Goal: Information Seeking & Learning: Understand process/instructions

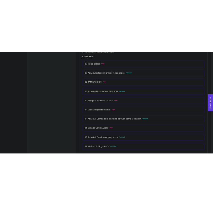
scroll to position [1103, 0]
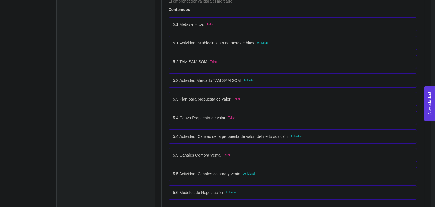
click at [263, 188] on div "5.6 Modelos de Negociación Actividad" at bounding box center [292, 192] width 249 height 14
click at [205, 193] on p "5.6 Modelos de Negociación" at bounding box center [198, 192] width 50 height 6
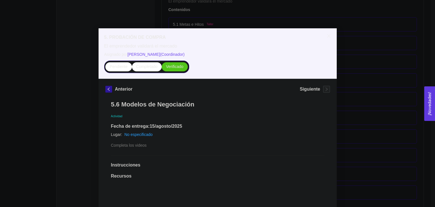
click at [58, 114] on div "5. PROBACIÓN DE COMPRA El emprendedor validará el mercado Asignado por [PERSON_…" at bounding box center [217, 103] width 435 height 207
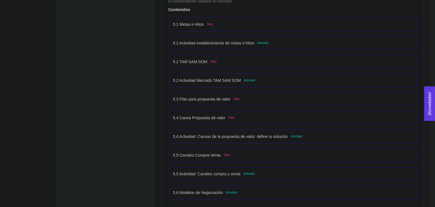
click at [210, 173] on p "5.5 Actividad: Canales compra y venta" at bounding box center [206, 174] width 67 height 6
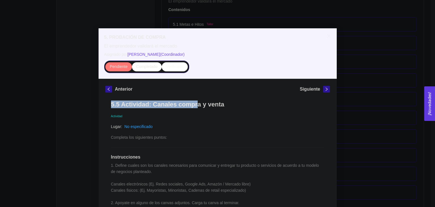
drag, startPoint x: 108, startPoint y: 106, endPoint x: 191, endPoint y: 109, distance: 83.3
copy h1 "5.5 Actividad: Canales compra y venta"
click at [245, 103] on h1 "5.5 Actividad: Canales compra y venta" at bounding box center [217, 105] width 213 height 8
drag, startPoint x: 109, startPoint y: 102, endPoint x: 233, endPoint y: 107, distance: 123.8
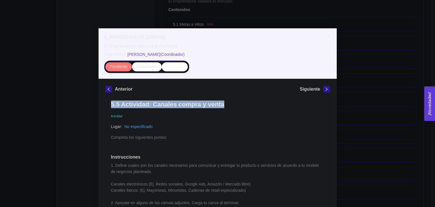
copy h1 "5.5 Actividad: Canales compra y venta"
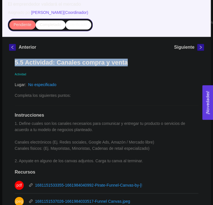
scroll to position [62, 0]
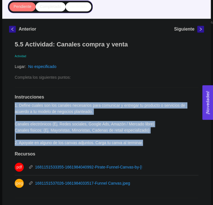
drag, startPoint x: 15, startPoint y: 103, endPoint x: 160, endPoint y: 148, distance: 151.6
click at [160, 148] on div "5.5 Actividad: Canales compra y venta Actividad Lugar: No especificado Completa…" at bounding box center [106, 169] width 195 height 269
